Goal: Task Accomplishment & Management: Complete application form

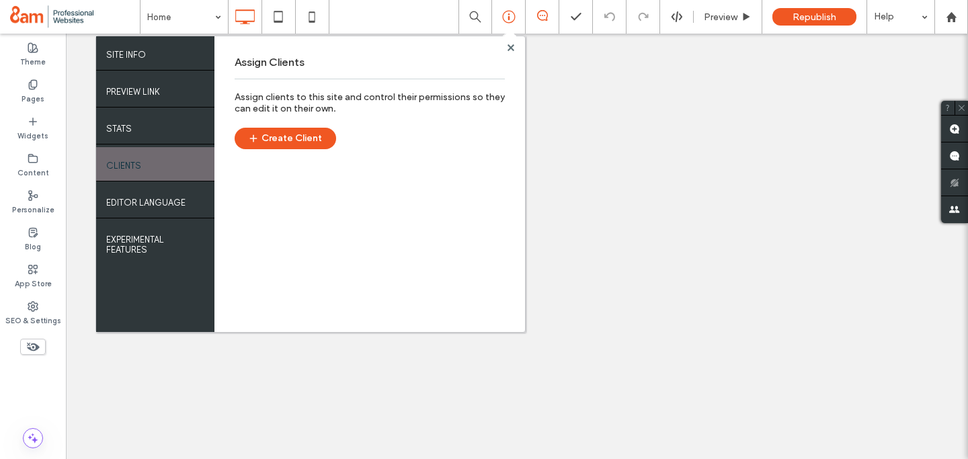
click at [312, 134] on button "Create Client" at bounding box center [285, 139] width 101 height 22
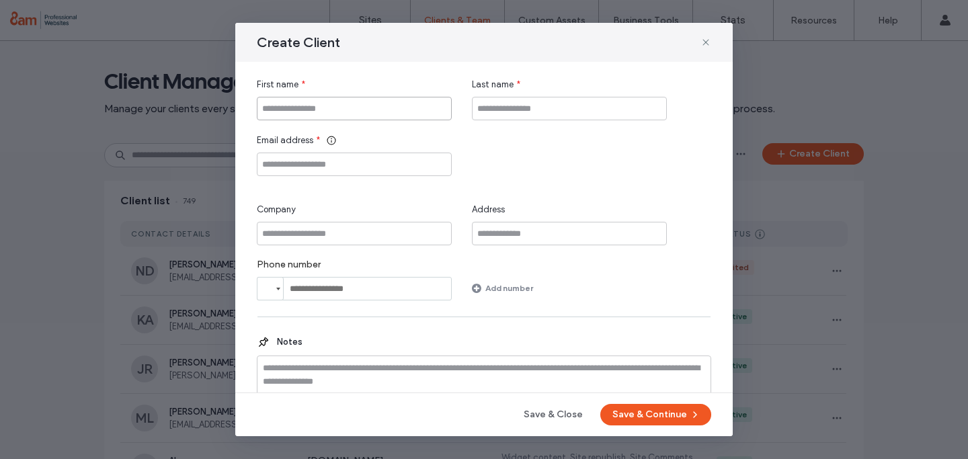
click at [302, 114] on input "First name" at bounding box center [354, 109] width 195 height 24
type input "*******"
click at [529, 104] on input "Last name" at bounding box center [569, 109] width 195 height 24
type input "*******"
click at [317, 165] on input "Email address" at bounding box center [354, 165] width 195 height 24
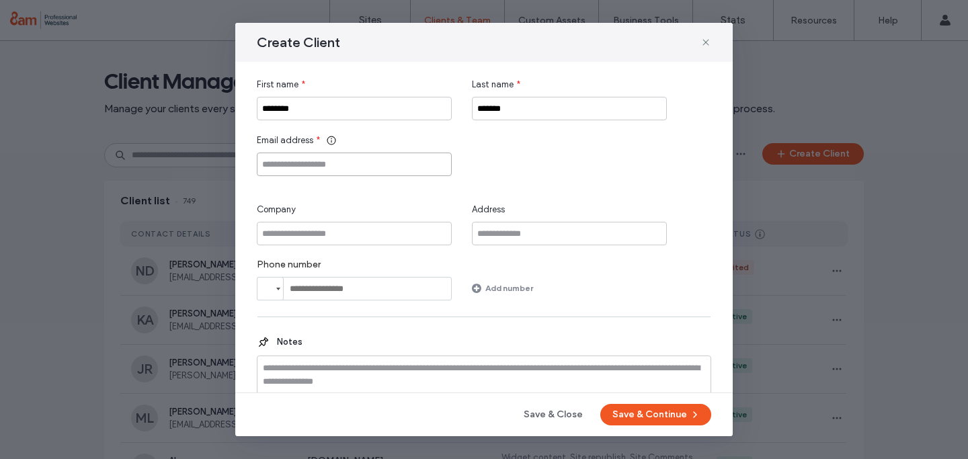
paste input "**********"
type input "**********"
click at [537, 149] on div "**********" at bounding box center [484, 155] width 454 height 42
click at [617, 413] on button "Save & Continue" at bounding box center [655, 415] width 111 height 22
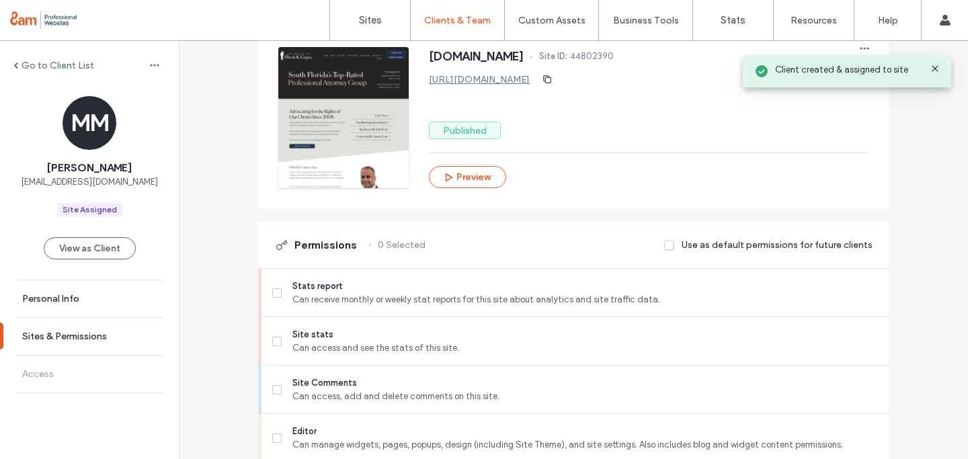
scroll to position [208, 0]
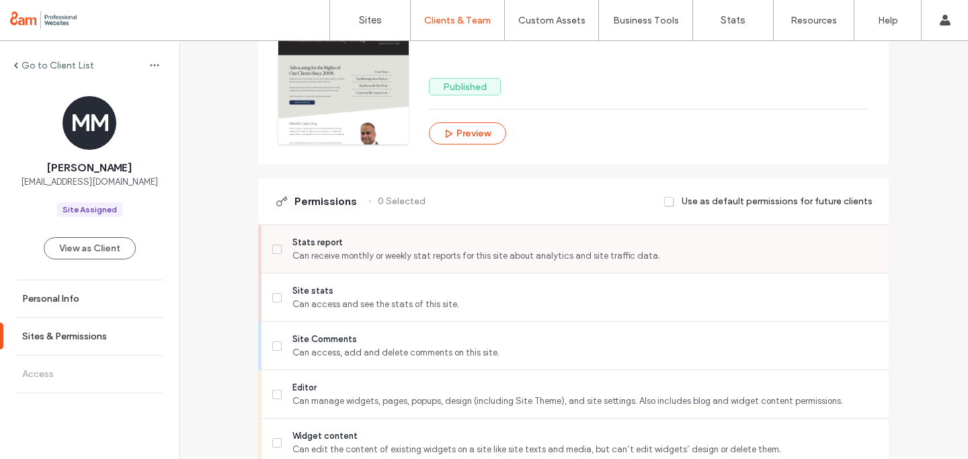
click at [275, 241] on label "Stats report Can receive monthly or weekly stat reports for this site about ana…" at bounding box center [574, 249] width 605 height 27
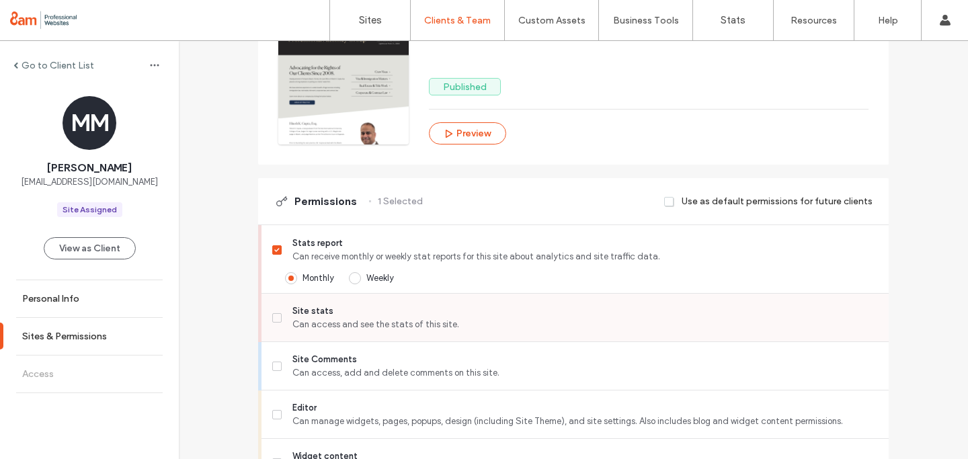
click at [274, 316] on icon at bounding box center [276, 318] width 5 height 4
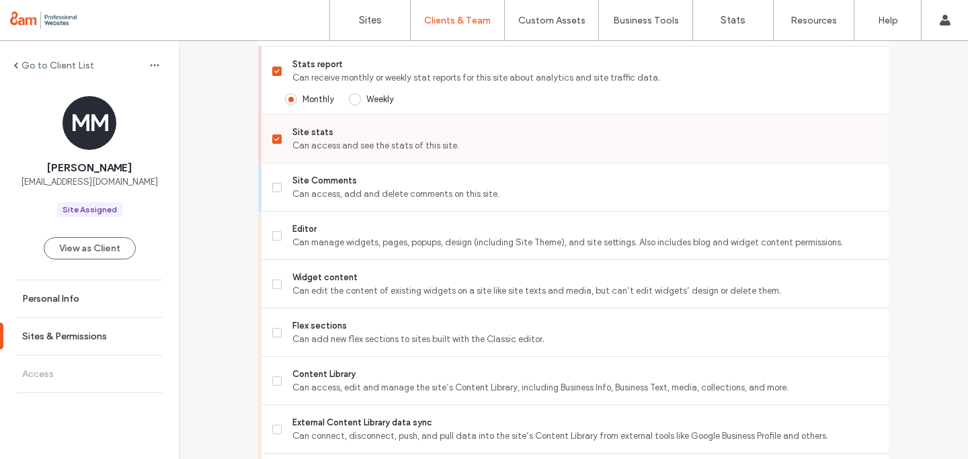
scroll to position [399, 0]
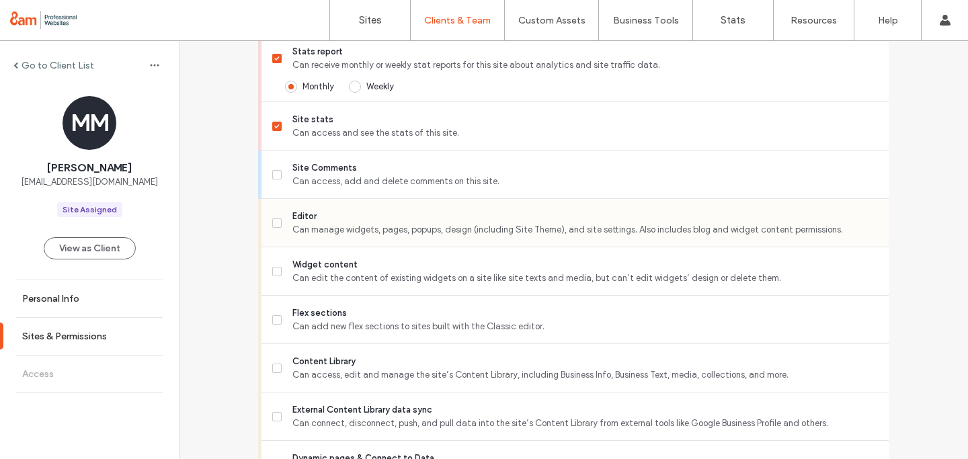
click at [272, 218] on span at bounding box center [276, 222] width 9 height 9
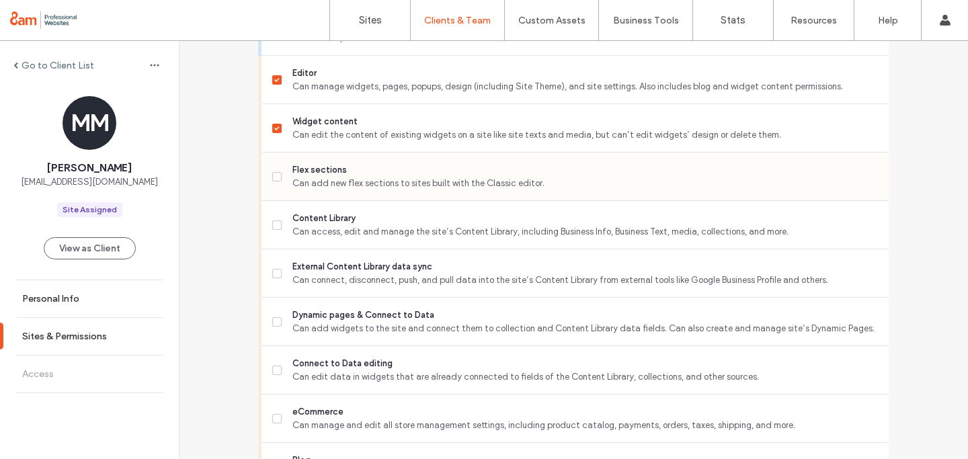
scroll to position [544, 0]
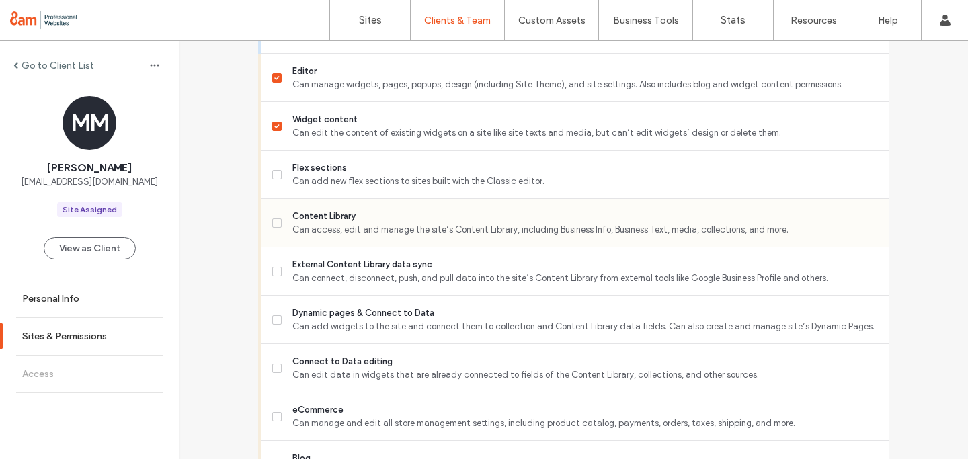
click at [272, 219] on span at bounding box center [276, 222] width 9 height 9
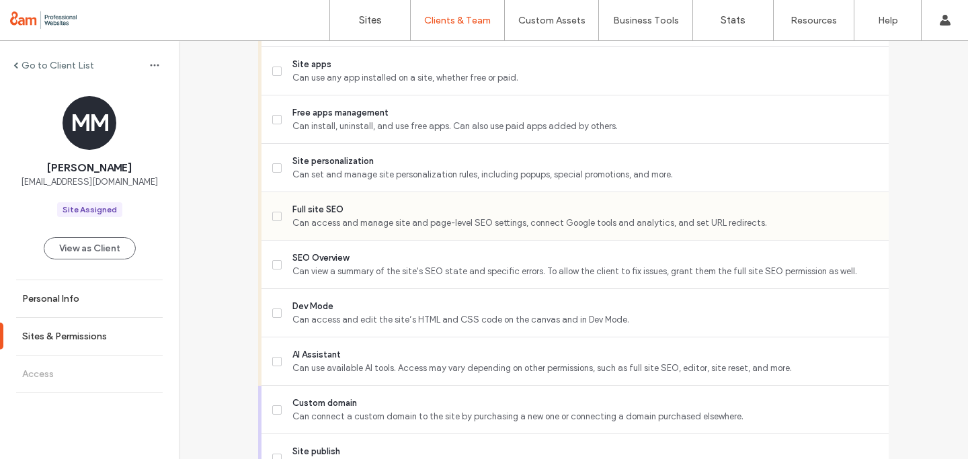
scroll to position [990, 0]
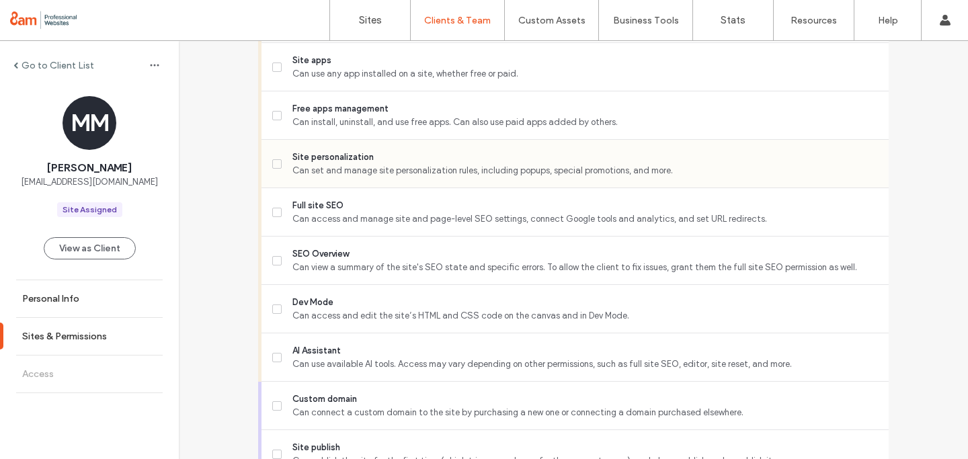
click at [276, 167] on span at bounding box center [276, 163] width 9 height 9
click at [276, 213] on span at bounding box center [276, 212] width 9 height 9
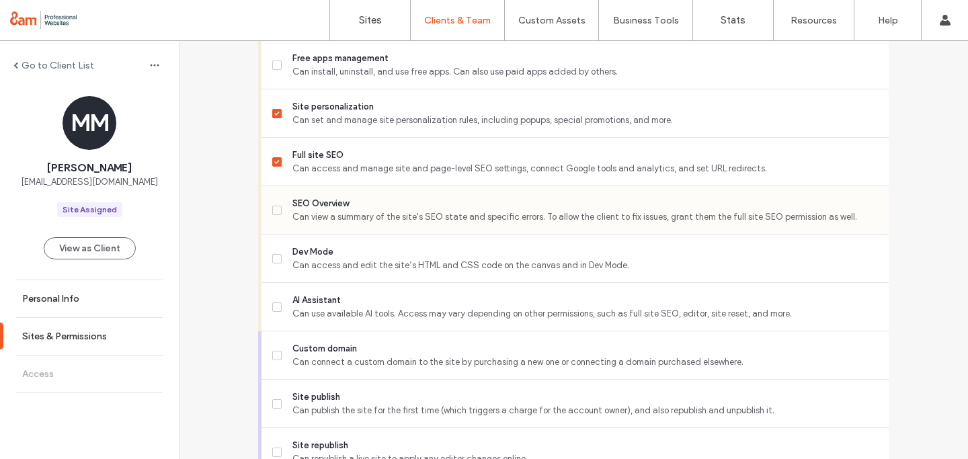
scroll to position [1046, 0]
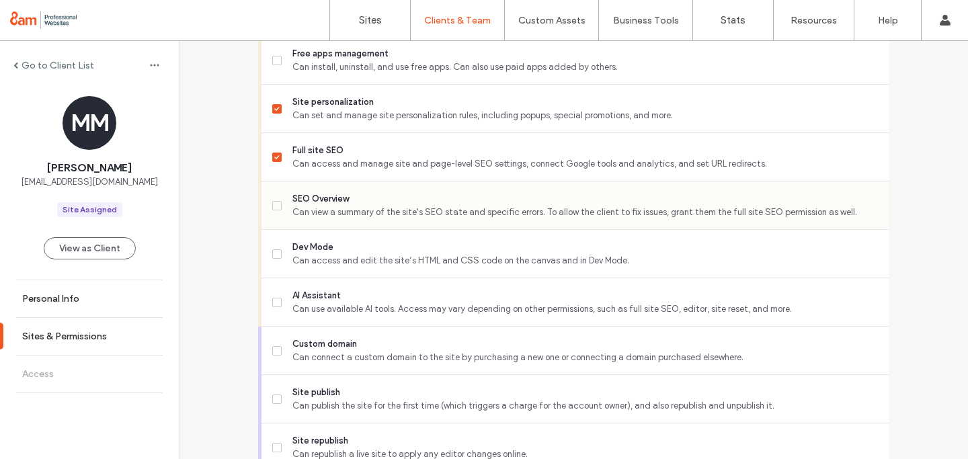
click at [274, 204] on icon at bounding box center [276, 206] width 5 height 4
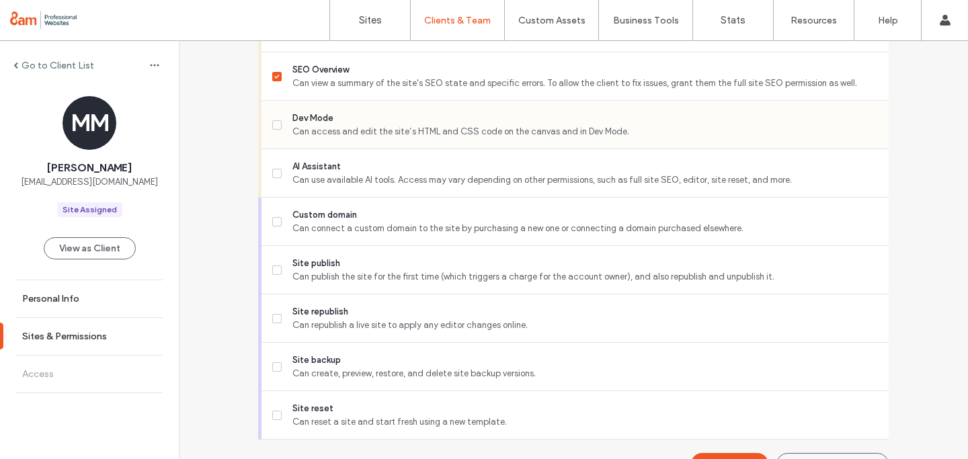
scroll to position [1175, 0]
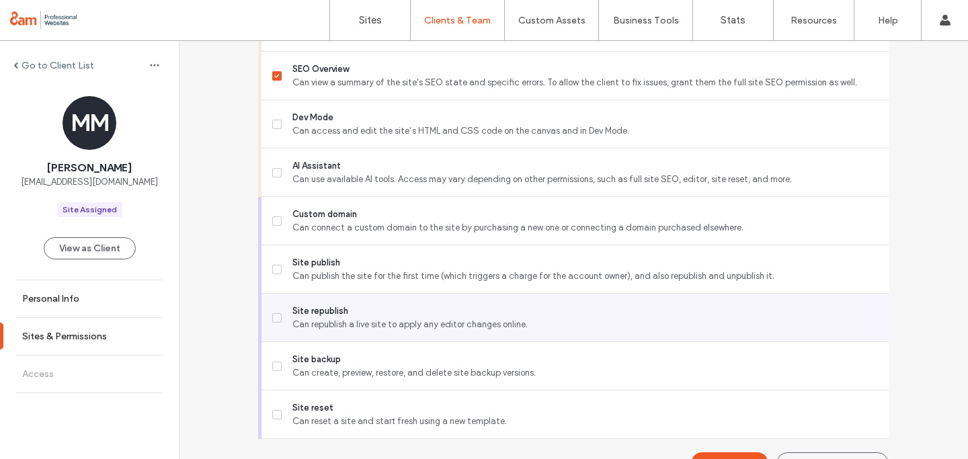
click at [274, 316] on icon at bounding box center [276, 318] width 5 height 4
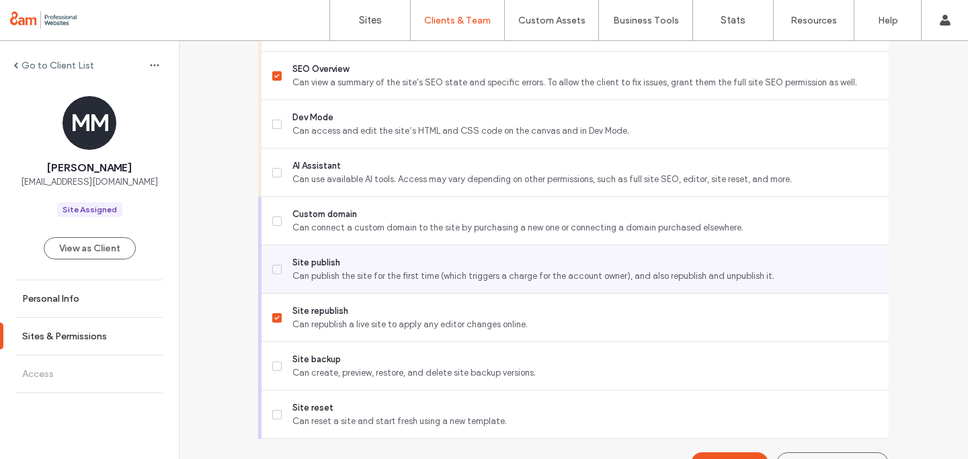
scroll to position [1203, 0]
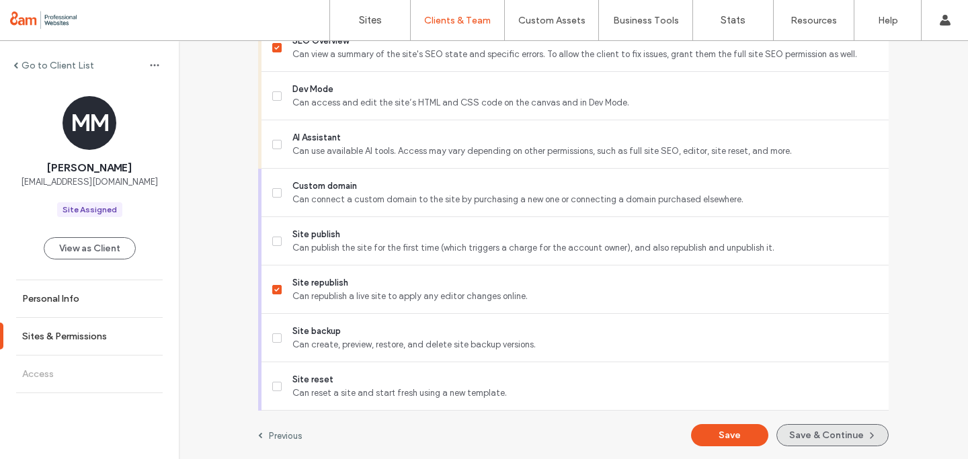
click at [811, 425] on button "Save & Continue" at bounding box center [832, 435] width 112 height 22
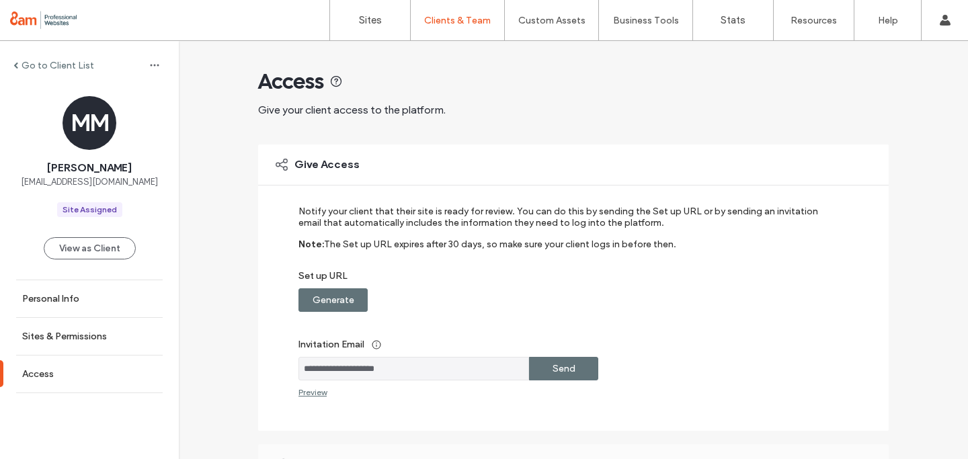
click at [312, 298] on label "Generate" at bounding box center [333, 300] width 42 height 25
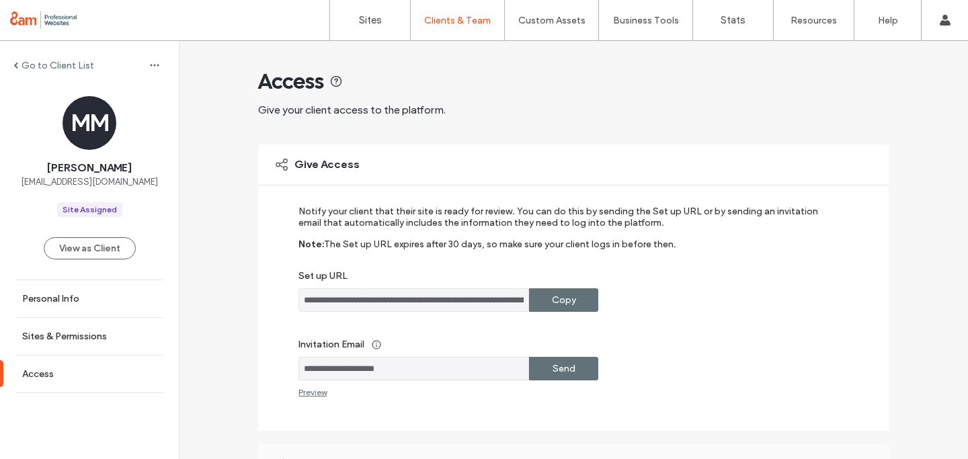
click at [562, 372] on label "Send" at bounding box center [563, 368] width 23 height 25
click at [571, 295] on div "Copy" at bounding box center [563, 300] width 69 height 24
click at [560, 298] on label "Copy" at bounding box center [564, 300] width 24 height 25
